Goal: Transaction & Acquisition: Obtain resource

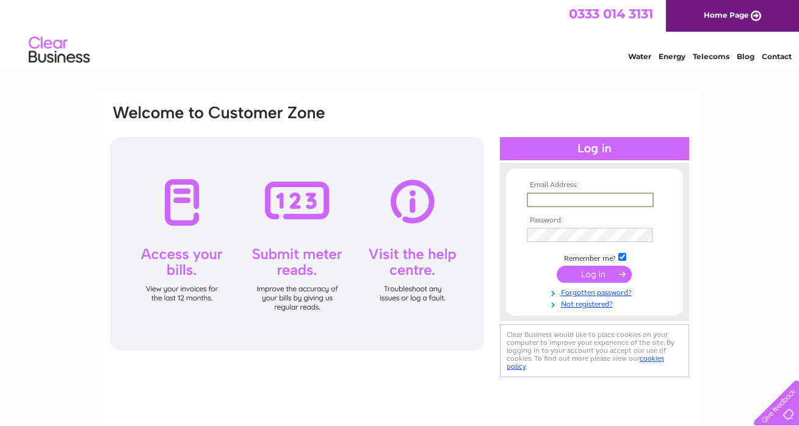
type input "[DOMAIN_NAME][EMAIL_ADDRESS][DOMAIN_NAME]"
click at [594, 273] on input "submit" at bounding box center [593, 274] width 75 height 17
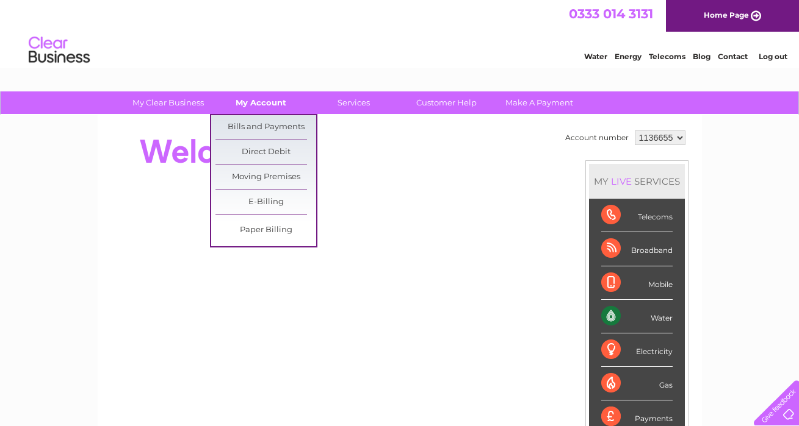
click at [243, 109] on link "My Account" at bounding box center [260, 103] width 101 height 23
click at [262, 126] on link "Bills and Payments" at bounding box center [265, 127] width 101 height 24
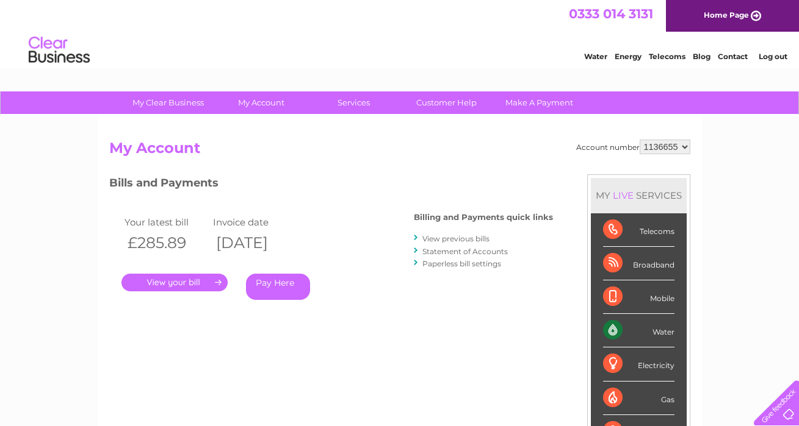
click at [465, 237] on link "View previous bills" at bounding box center [455, 238] width 67 height 9
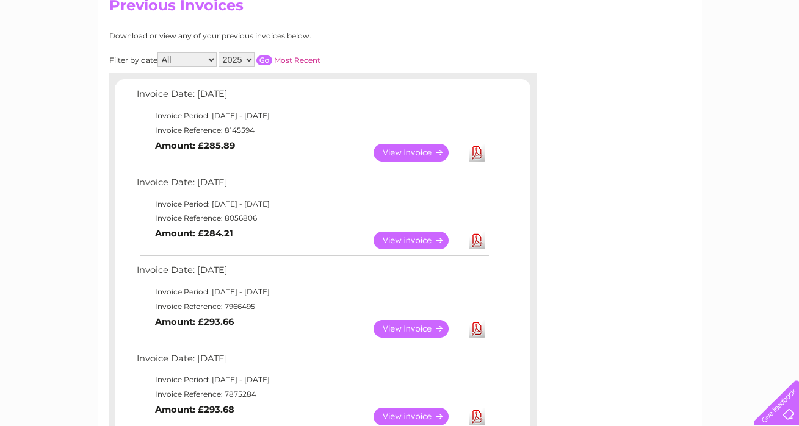
scroll to position [163, 0]
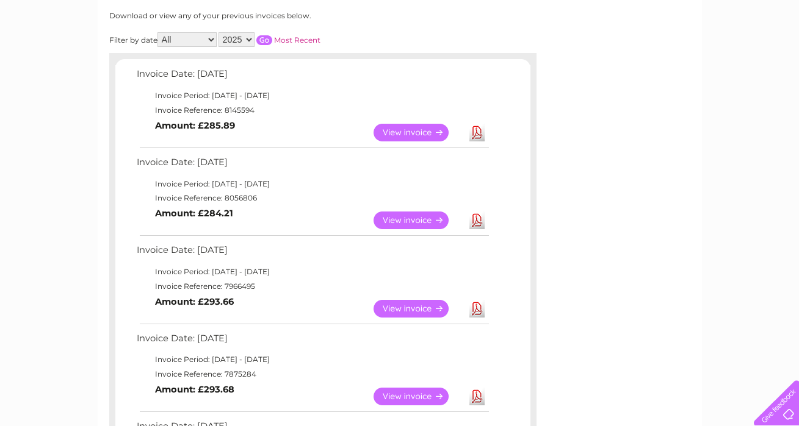
click at [409, 212] on link "View" at bounding box center [418, 221] width 90 height 18
click at [410, 132] on link "View" at bounding box center [418, 133] width 90 height 18
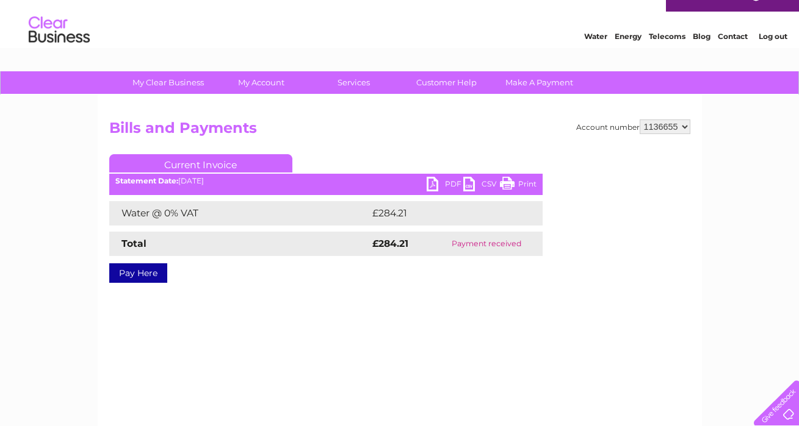
scroll to position [59, 0]
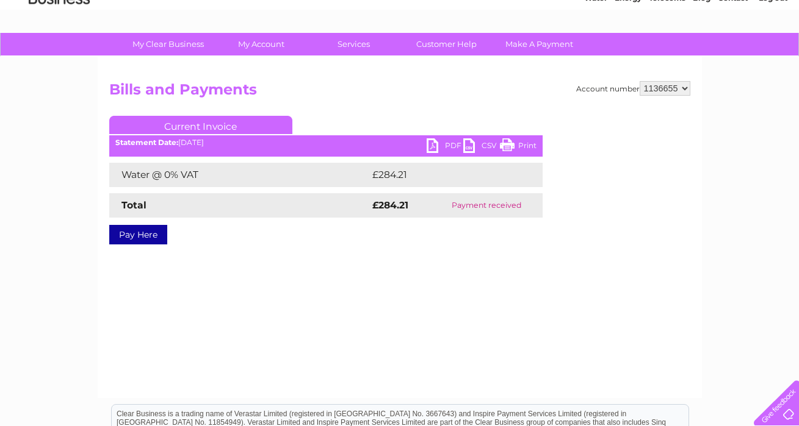
click at [442, 142] on link "PDF" at bounding box center [444, 147] width 37 height 18
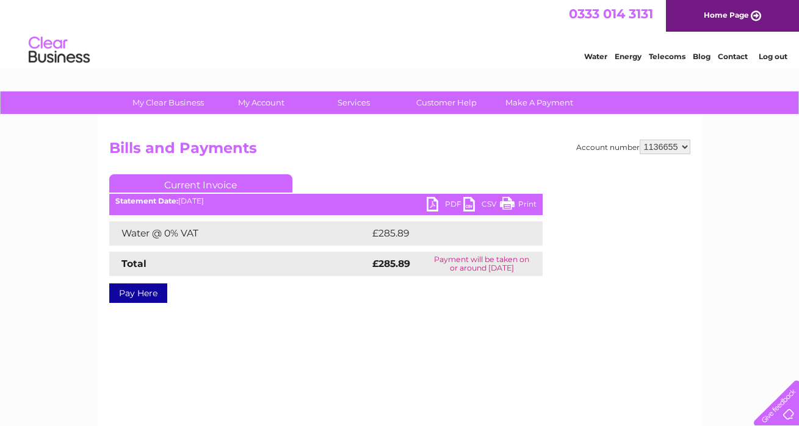
click at [442, 203] on link "PDF" at bounding box center [444, 206] width 37 height 18
click at [774, 57] on link "Log out" at bounding box center [772, 56] width 29 height 9
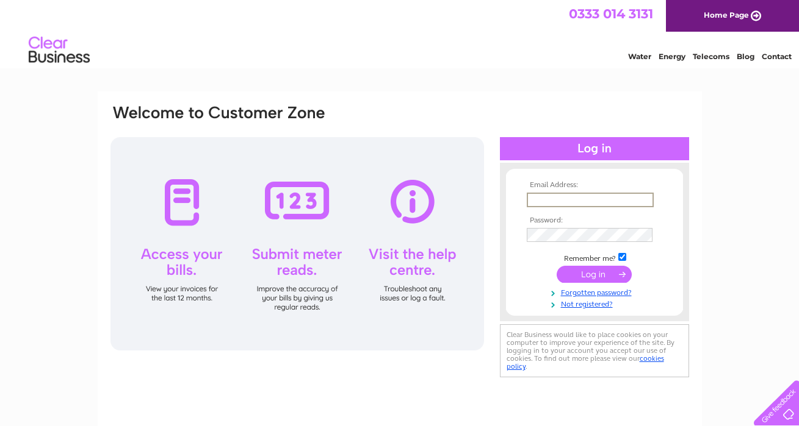
click at [565, 204] on input "text" at bounding box center [589, 200] width 127 height 15
type input "bentoexpresslothianltd@gmail.com"
click at [589, 275] on input "submit" at bounding box center [593, 274] width 75 height 17
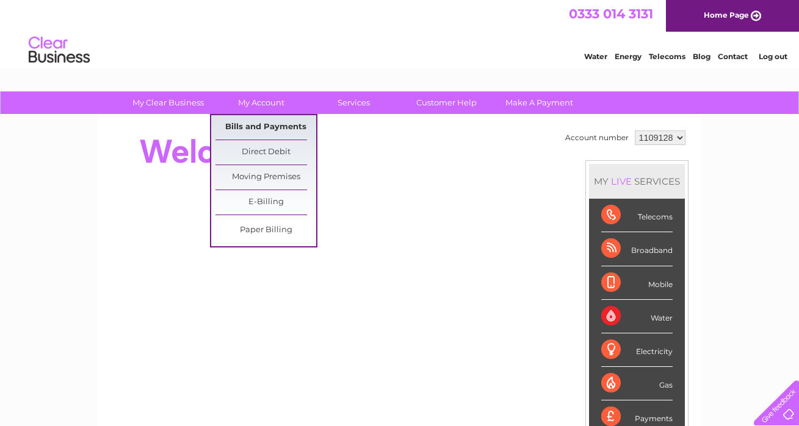
click at [258, 126] on link "Bills and Payments" at bounding box center [265, 127] width 101 height 24
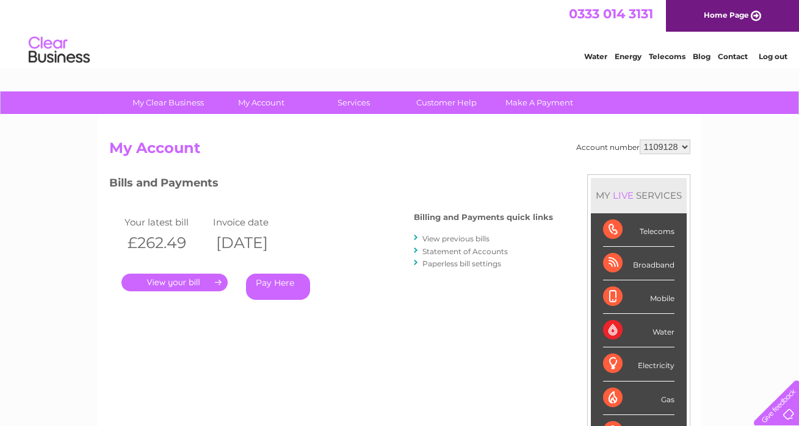
select select "1142942"
click at [457, 240] on link "View previous bills" at bounding box center [455, 238] width 67 height 9
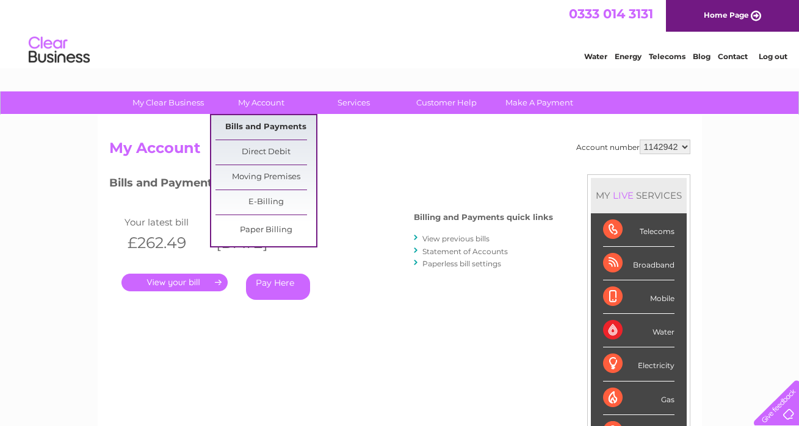
click at [293, 125] on link "Bills and Payments" at bounding box center [265, 127] width 101 height 24
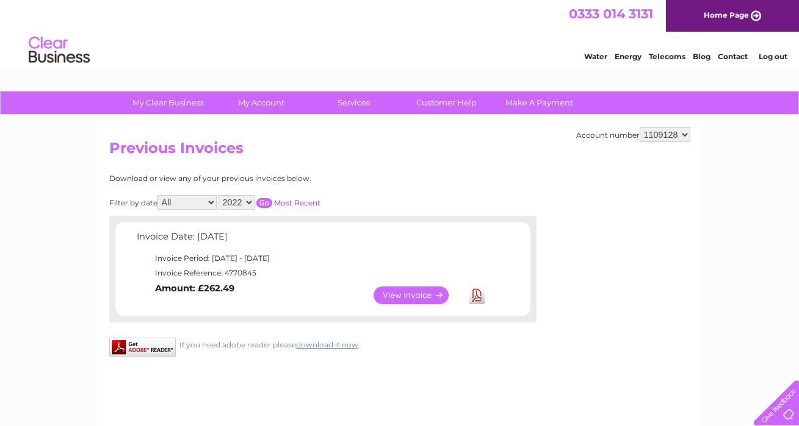
select select "1142942"
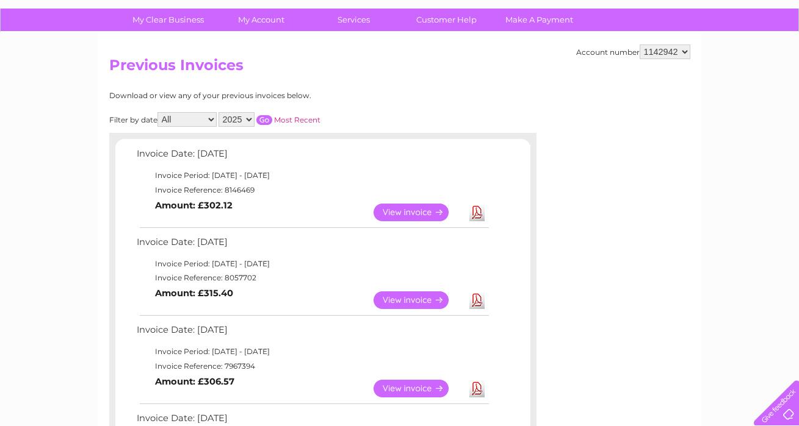
scroll to position [162, 0]
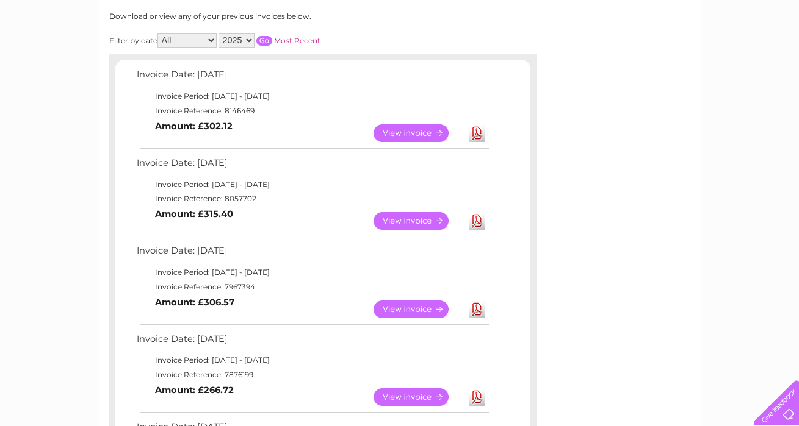
click at [404, 130] on link "View" at bounding box center [418, 133] width 90 height 18
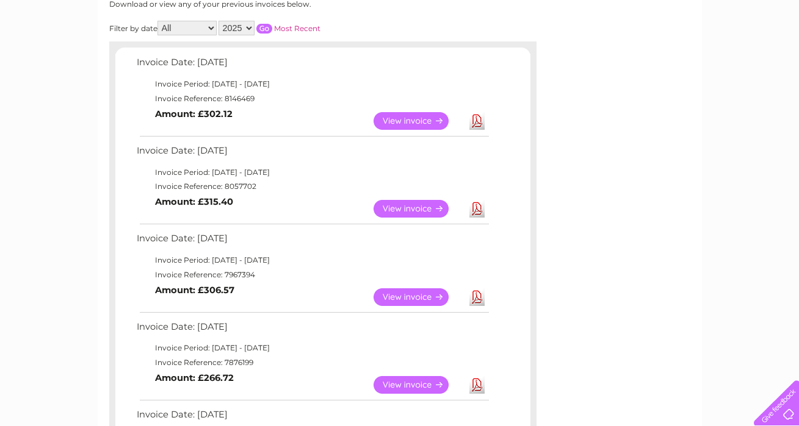
scroll to position [201, 0]
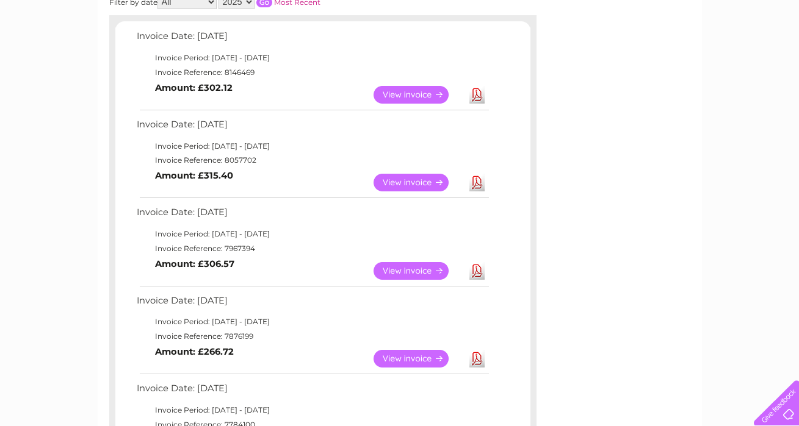
click at [405, 174] on link "View" at bounding box center [418, 183] width 90 height 18
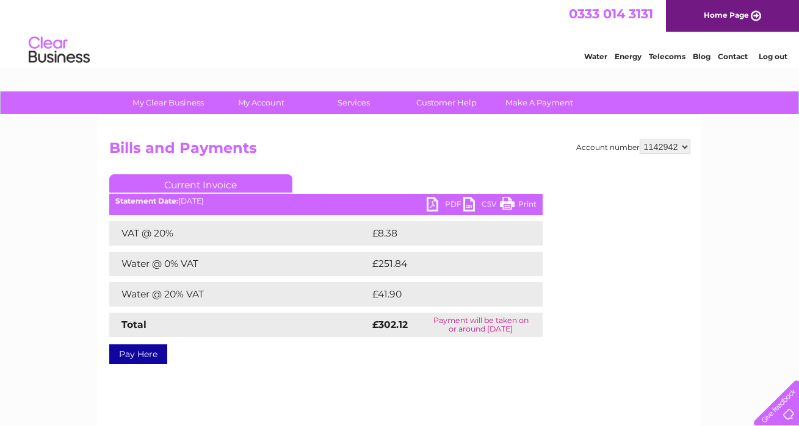
click at [453, 200] on link "PDF" at bounding box center [444, 206] width 37 height 18
click at [457, 71] on html "0333 014 3131 Home Page Water Energy Telecoms Blog Contact Log out" at bounding box center [399, 35] width 799 height 71
click at [365, 153] on h2 "Bills and Payments" at bounding box center [399, 151] width 581 height 23
click at [447, 203] on link "PDF" at bounding box center [444, 206] width 37 height 18
